Goal: Complete application form: Complete application form

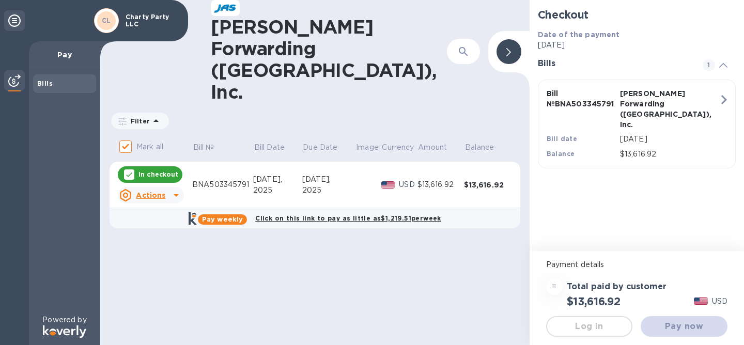
checkbox input "false"
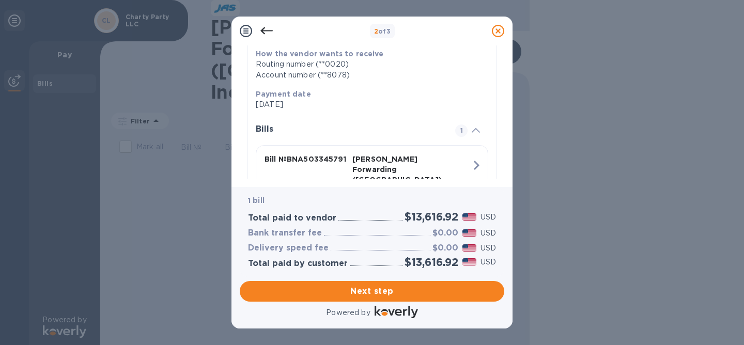
scroll to position [240, 0]
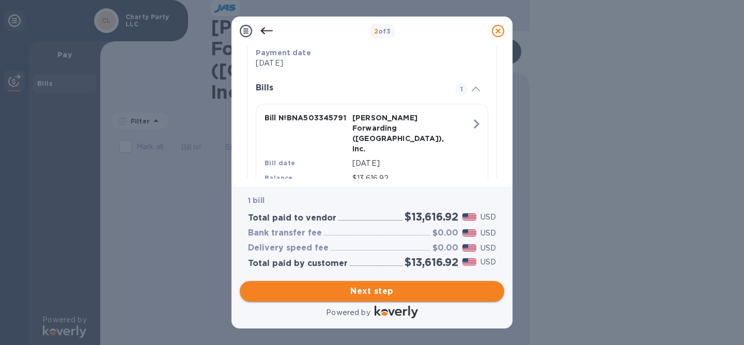
click at [372, 292] on span "Next step" at bounding box center [372, 291] width 248 height 12
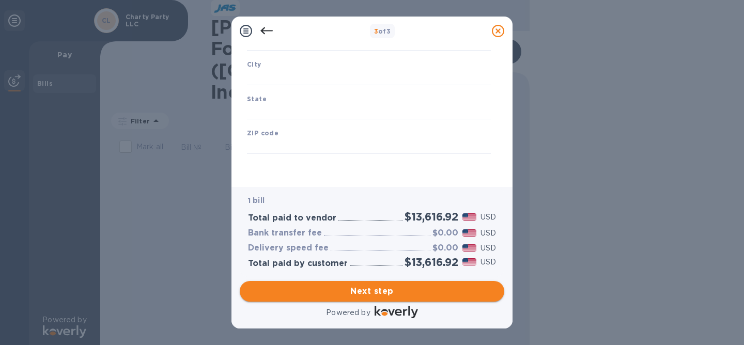
scroll to position [161, 0]
type input "[GEOGRAPHIC_DATA]"
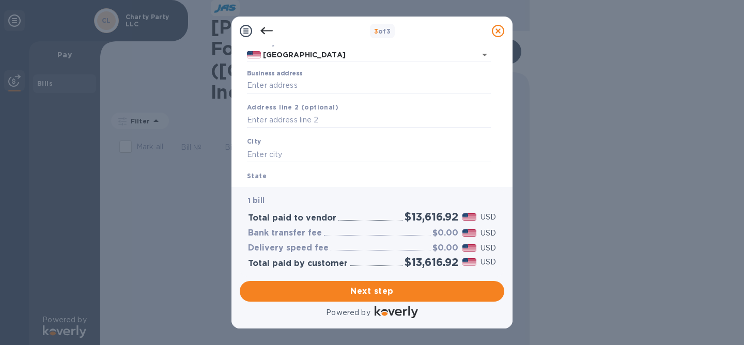
scroll to position [92, 0]
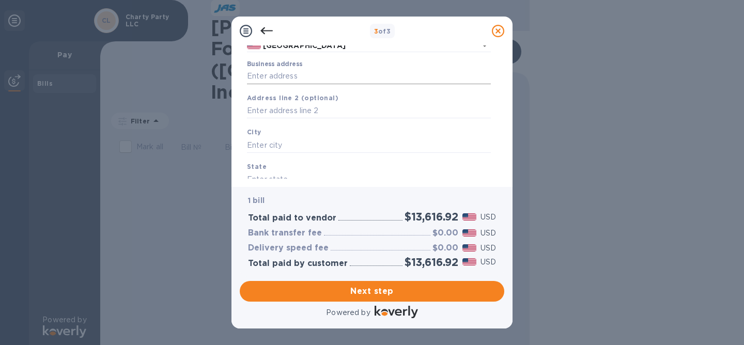
click at [285, 78] on input "Business address" at bounding box center [369, 77] width 244 height 16
type input "[STREET_ADDRESS][PERSON_NAME]"
click at [301, 142] on input "text" at bounding box center [369, 145] width 244 height 16
type input "[PERSON_NAME]"
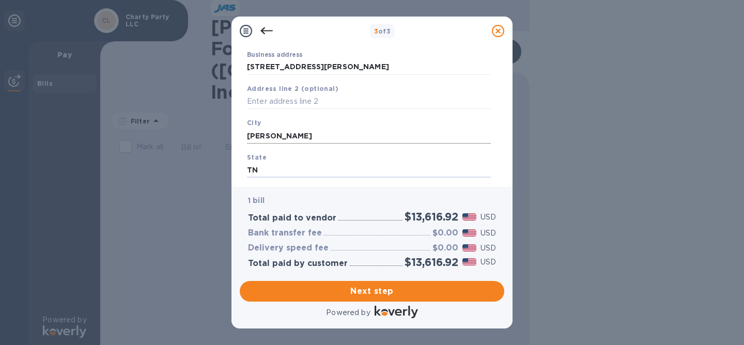
type input "TN"
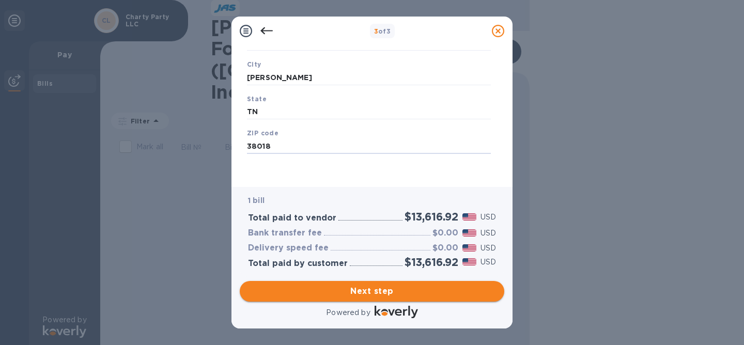
type input "38018"
click at [384, 286] on span "Next step" at bounding box center [372, 291] width 248 height 12
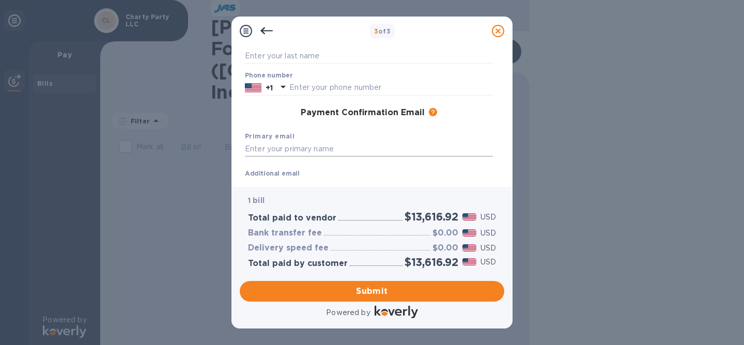
scroll to position [0, 0]
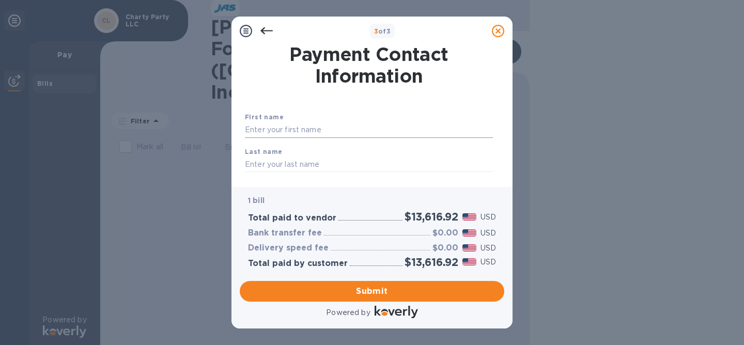
click at [262, 129] on input "text" at bounding box center [369, 130] width 248 height 16
type input "[PERSON_NAME]"
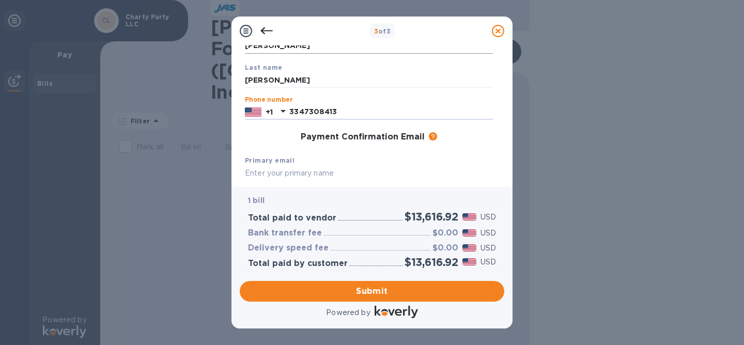
type input "3347308413"
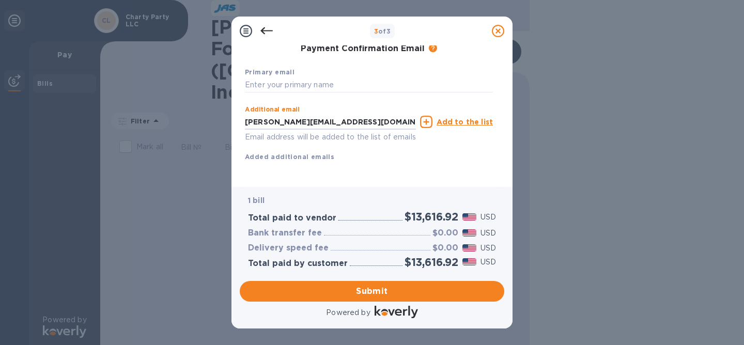
type input "[PERSON_NAME][EMAIL_ADDRESS][DOMAIN_NAME]"
click at [406, 166] on div "First name [PERSON_NAME] Last name [PERSON_NAME] Phone number [PHONE_NUMBER] Pa…" at bounding box center [369, 59] width 248 height 240
click at [382, 289] on span "Submit" at bounding box center [372, 291] width 248 height 12
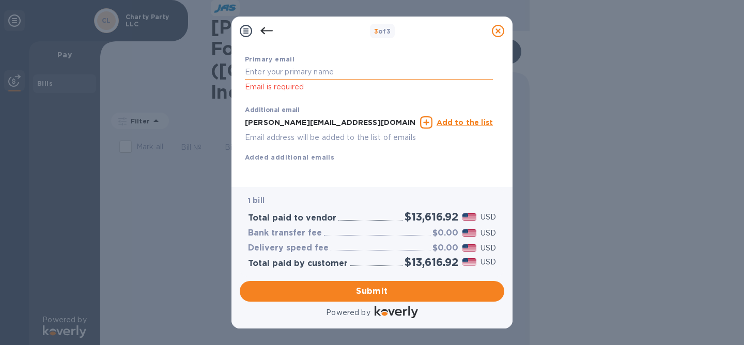
click at [288, 65] on input "text" at bounding box center [369, 73] width 248 height 16
type input "[PERSON_NAME][EMAIL_ADDRESS][DOMAIN_NAME]"
type input "="
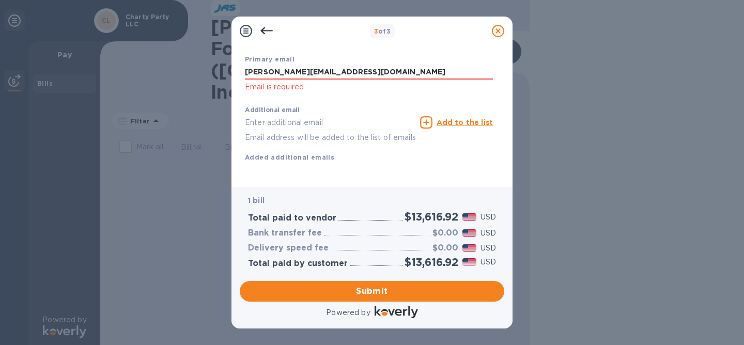
click at [424, 161] on div "Additional email Email address will be added to the list of emails Add to the l…" at bounding box center [369, 131] width 248 height 61
click at [372, 64] on input "[PERSON_NAME][EMAIL_ADDRESS][DOMAIN_NAME]" at bounding box center [369, 72] width 248 height 16
click at [388, 308] on img at bounding box center [396, 312] width 43 height 12
click at [380, 291] on span "Submit" at bounding box center [372, 291] width 248 height 12
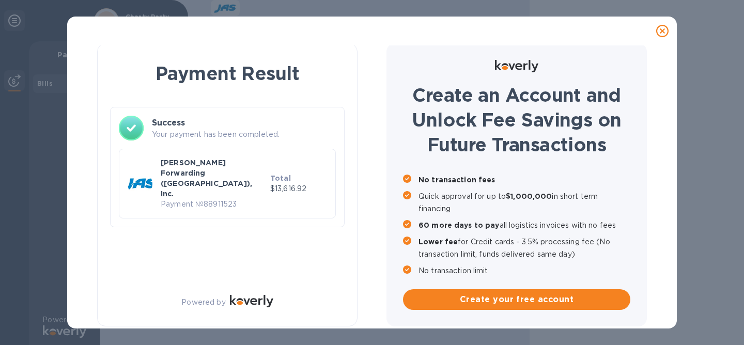
scroll to position [4, 0]
